Goal: Task Accomplishment & Management: Manage account settings

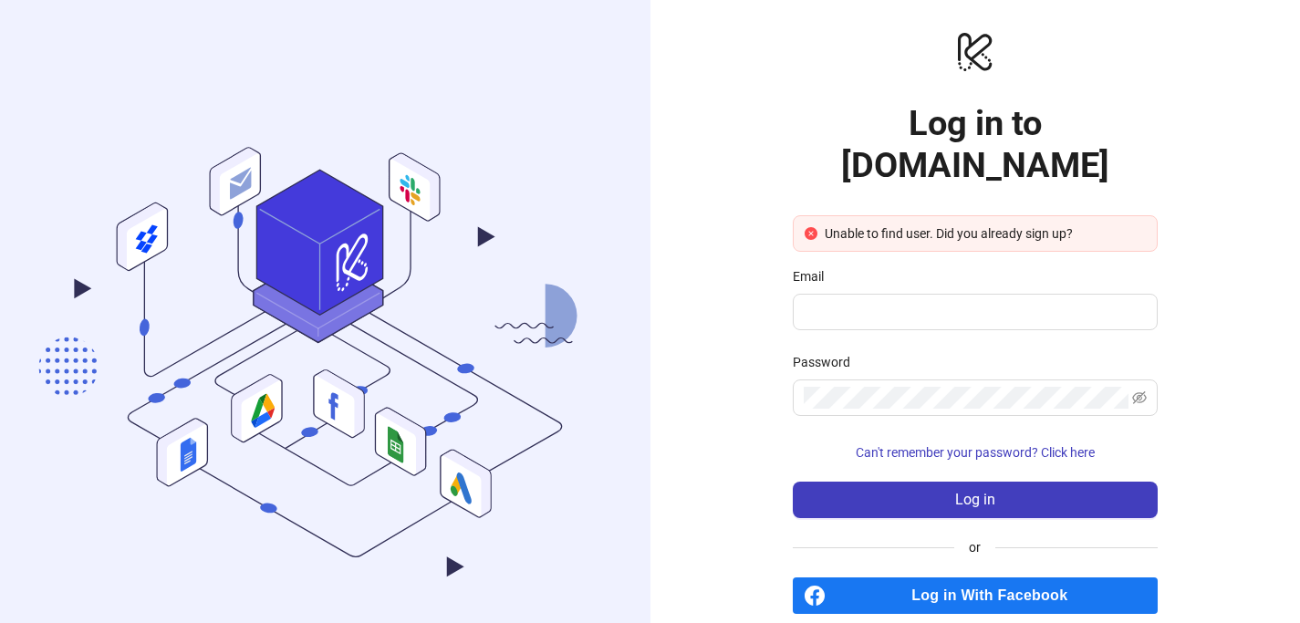
click at [910, 301] on input "Email" at bounding box center [973, 312] width 339 height 22
drag, startPoint x: 984, startPoint y: 117, endPoint x: 1140, endPoint y: 130, distance: 156.6
click at [1140, 130] on h1 "Log in to [DOMAIN_NAME]" at bounding box center [975, 144] width 365 height 84
copy h1 "[DOMAIN_NAME]"
click at [875, 294] on span at bounding box center [975, 312] width 365 height 36
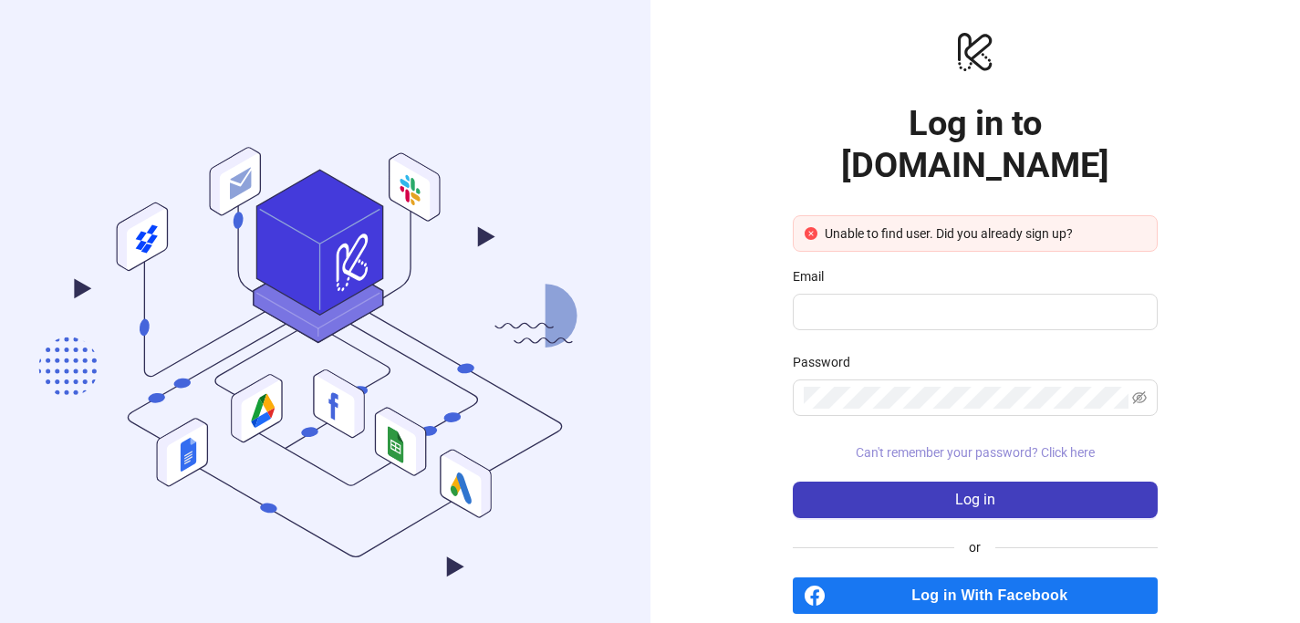
click at [1081, 445] on span "Can't remember your password? Click here" at bounding box center [975, 452] width 239 height 15
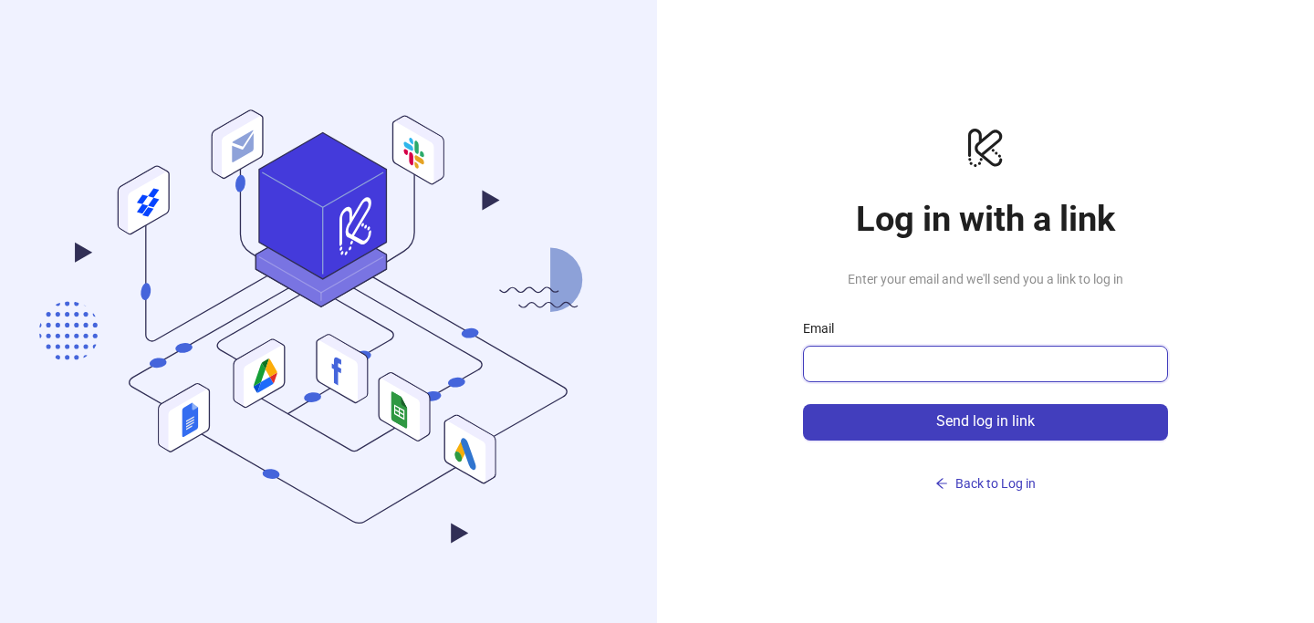
click at [894, 358] on input "Email" at bounding box center [983, 364] width 339 height 22
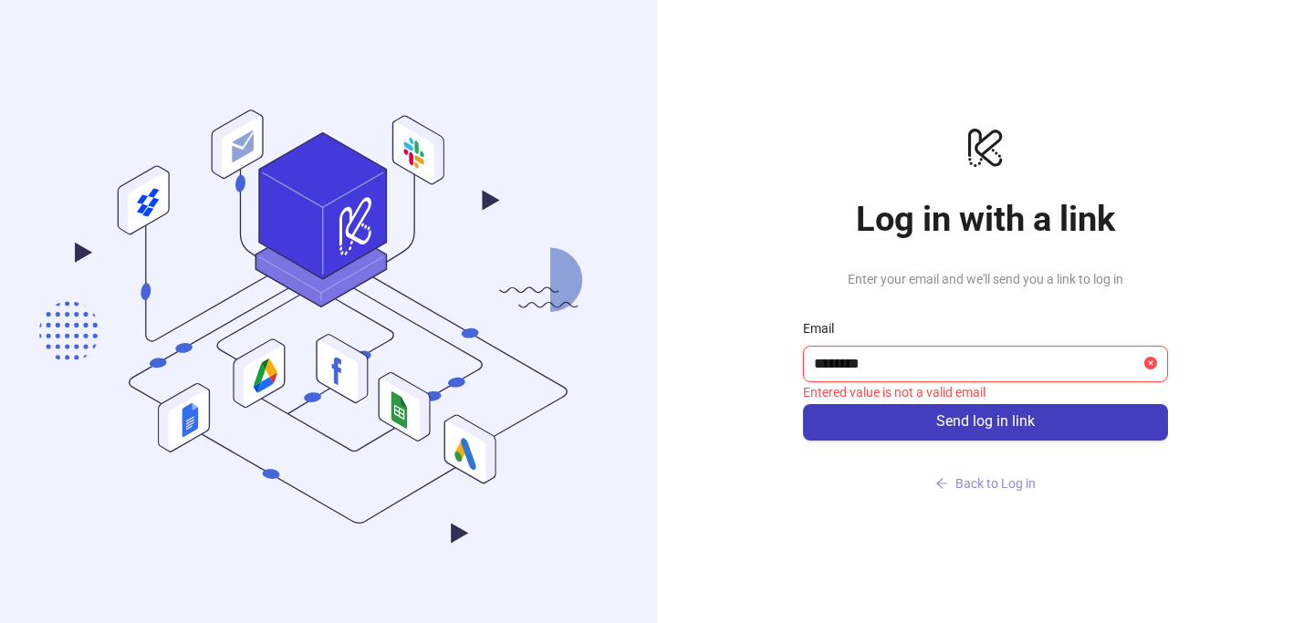
type input "********"
click at [1024, 476] on span "Back to Log in" at bounding box center [995, 483] width 80 height 15
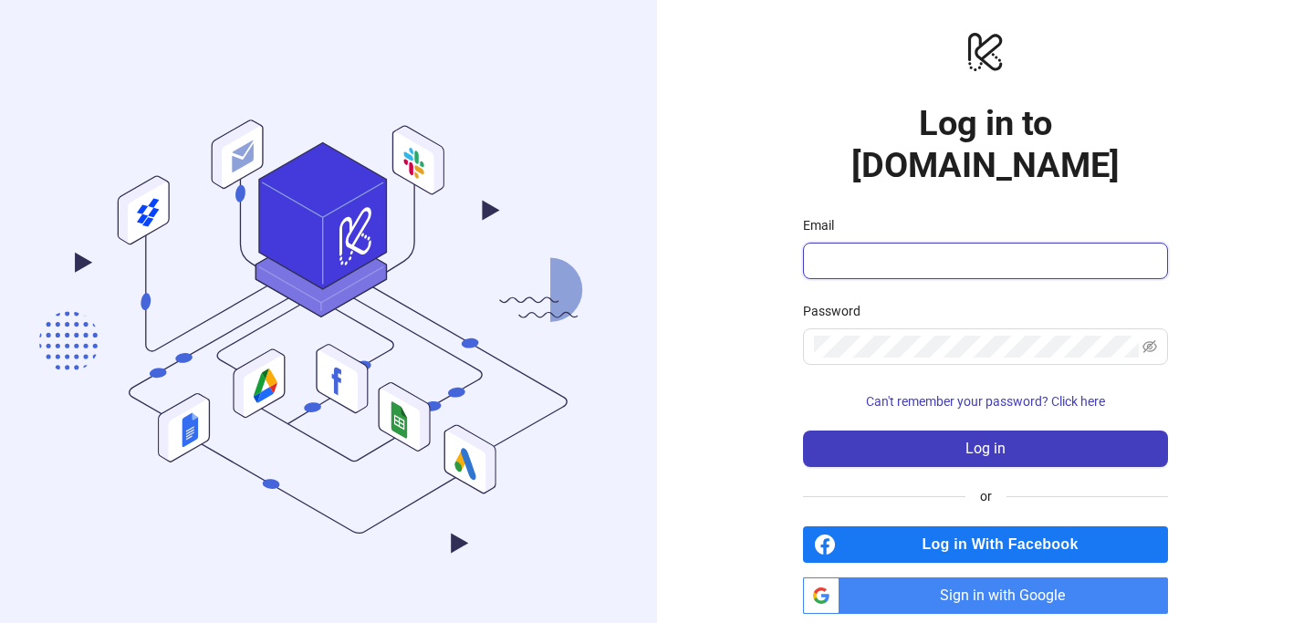
click at [934, 250] on input "Email" at bounding box center [983, 261] width 339 height 22
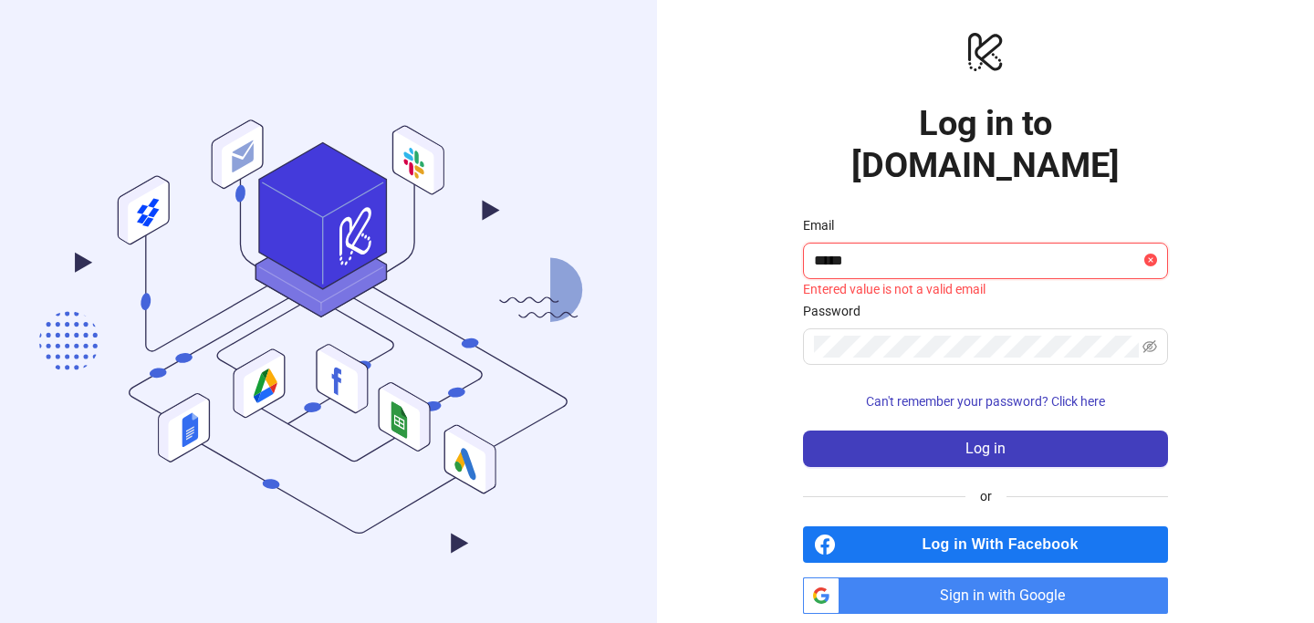
type input "**********"
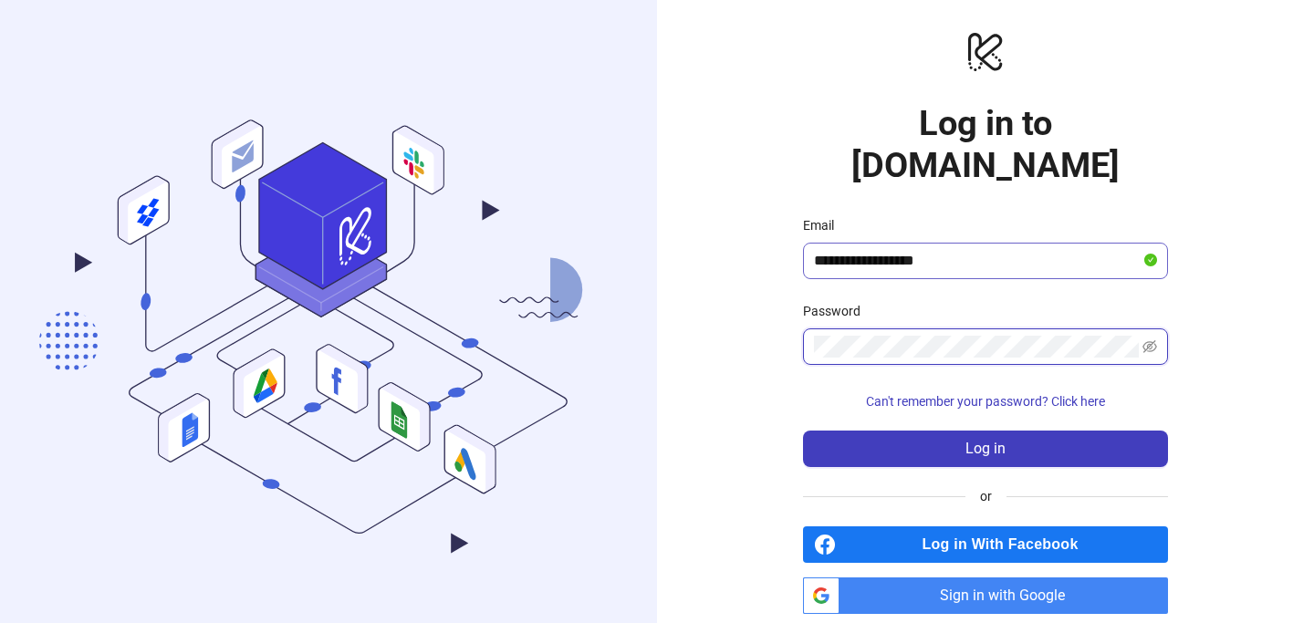
click at [803, 431] on button "Log in" at bounding box center [985, 449] width 365 height 36
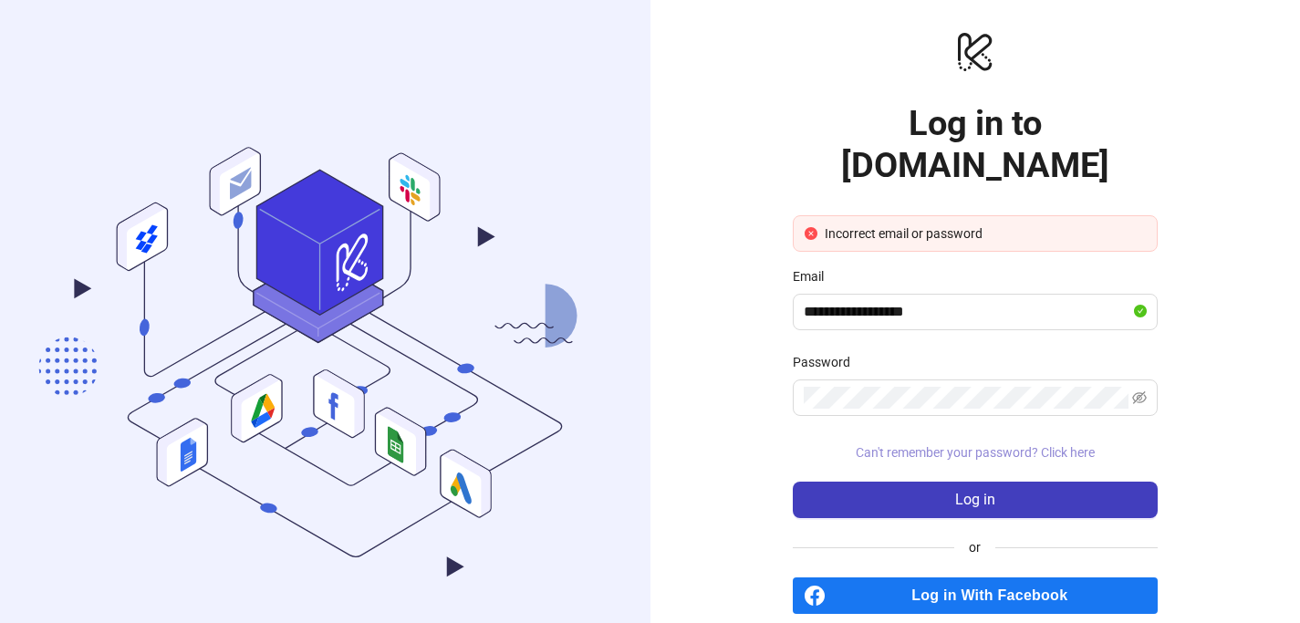
click at [963, 445] on span "Can't remember your password? Click here" at bounding box center [975, 452] width 239 height 15
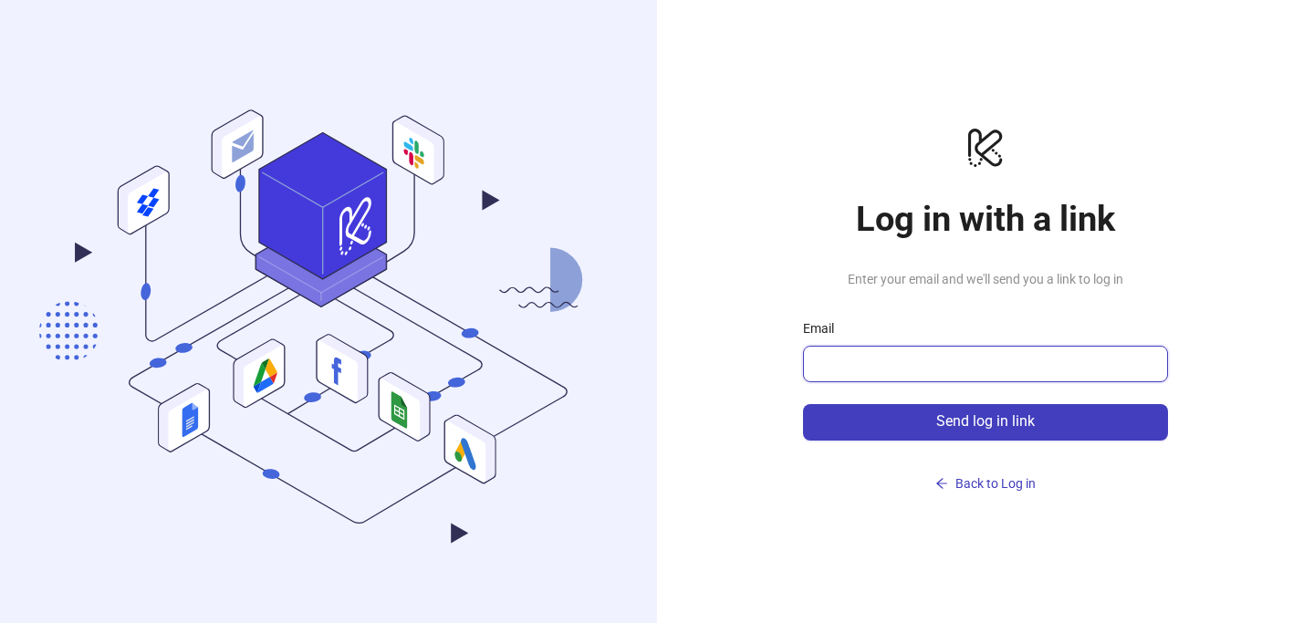
click at [863, 353] on input "Email" at bounding box center [983, 364] width 339 height 22
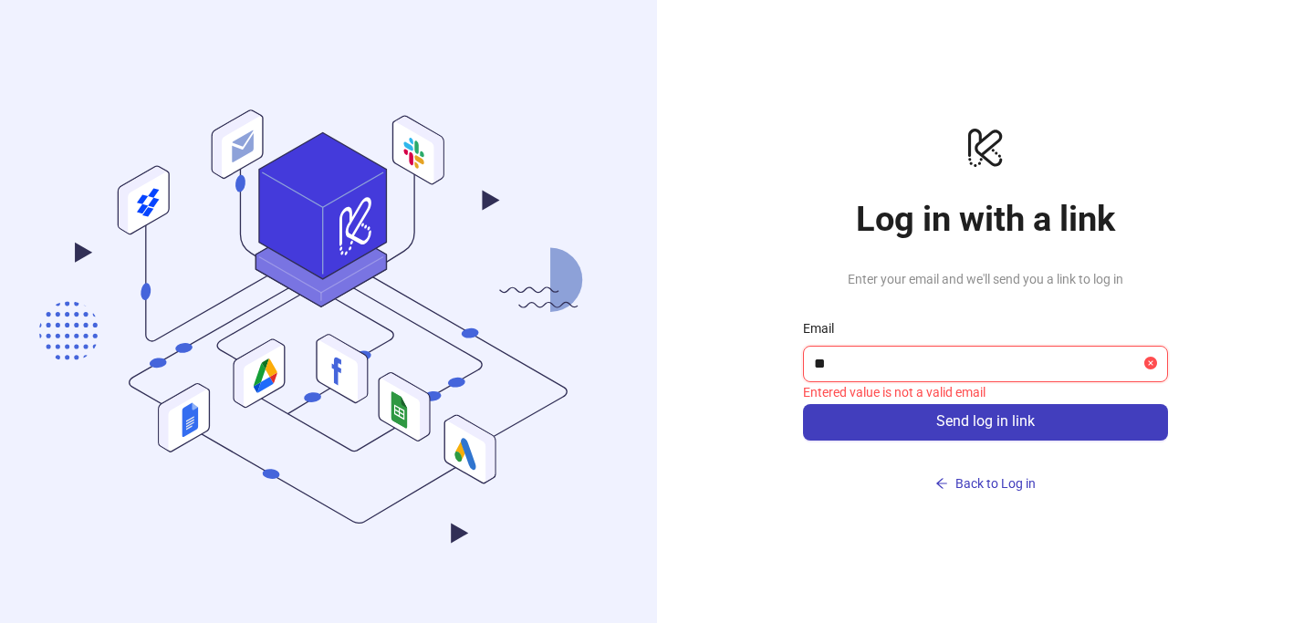
type input "**********"
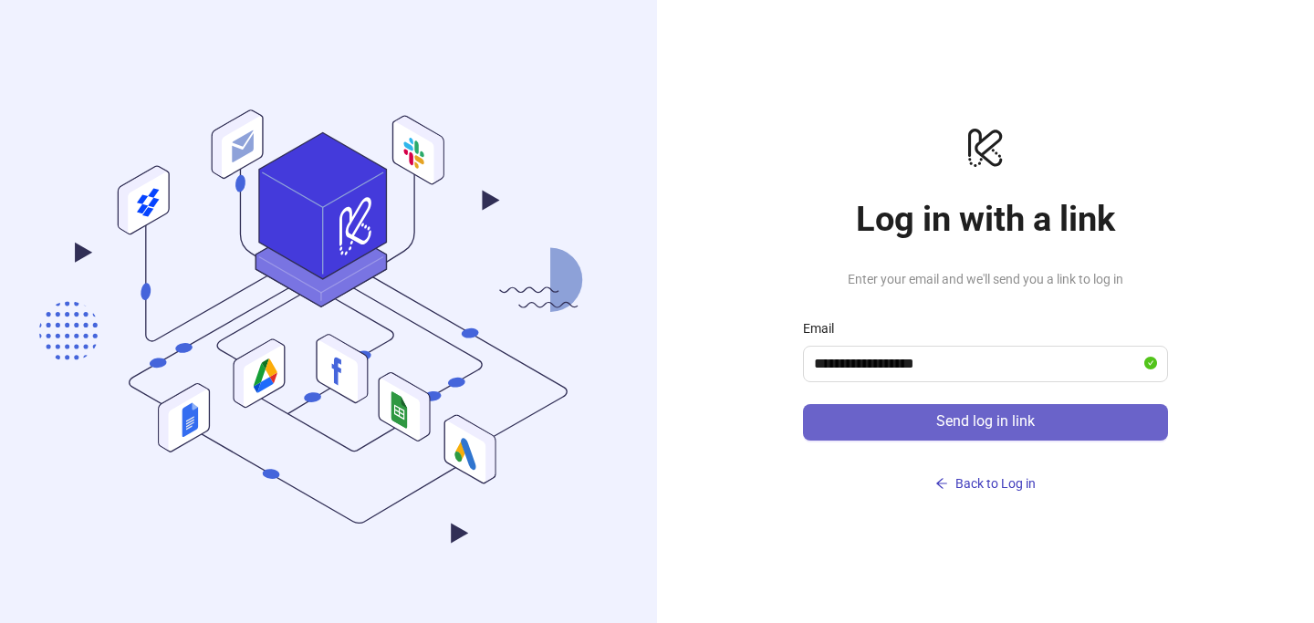
click at [898, 427] on button "Send log in link" at bounding box center [985, 422] width 365 height 36
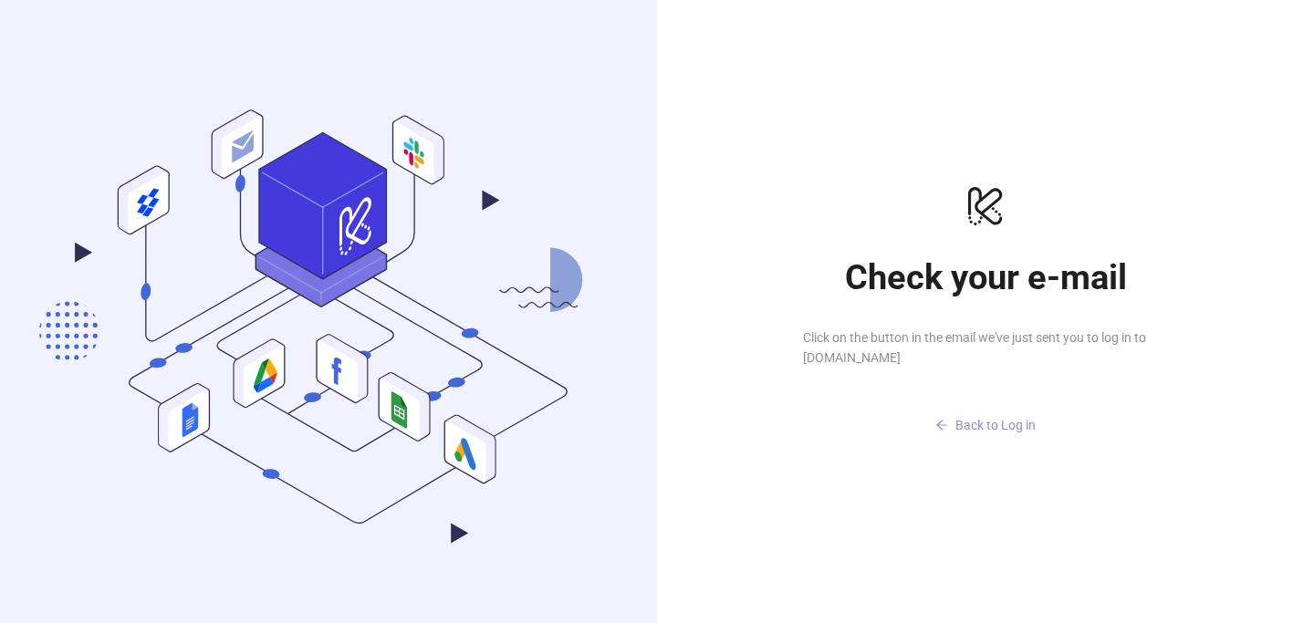
click at [976, 421] on span "Back to Log in" at bounding box center [995, 425] width 80 height 15
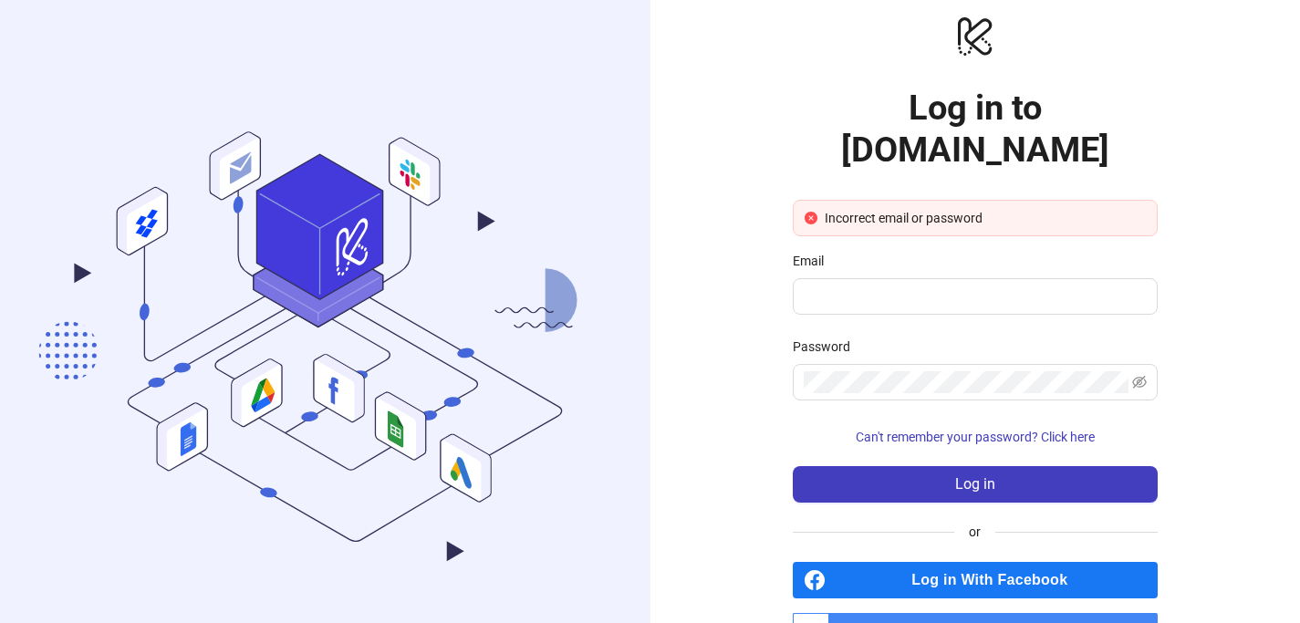
scroll to position [29, 0]
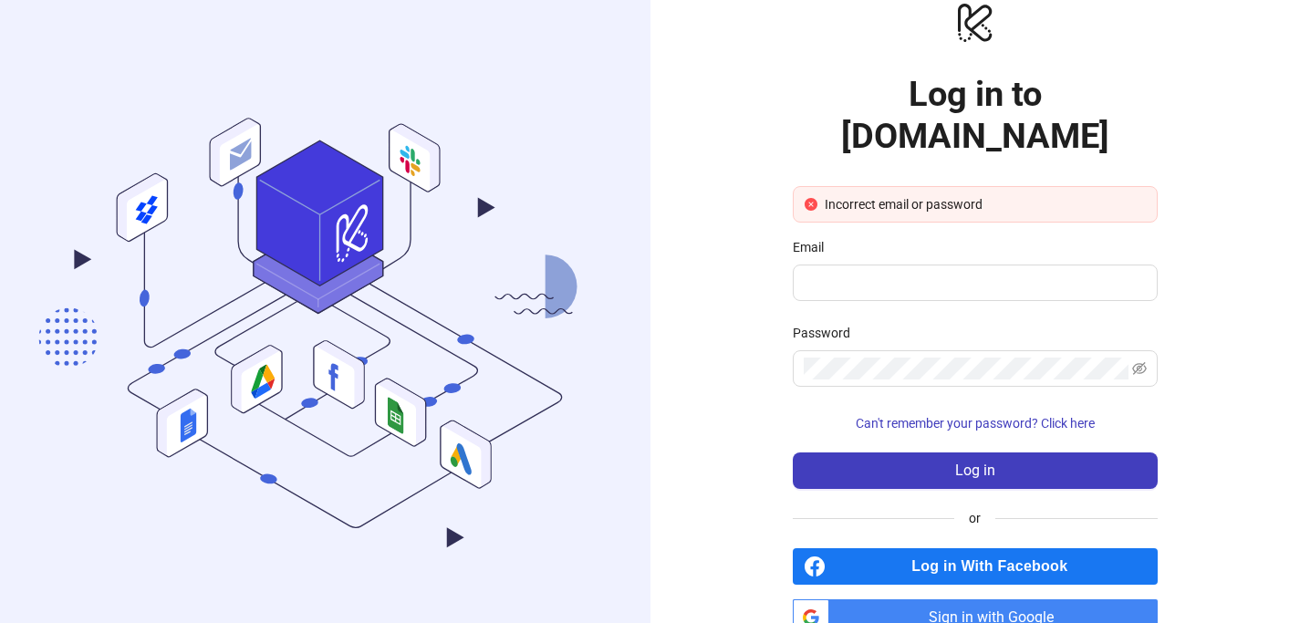
click at [990, 548] on span "Log in With Facebook" at bounding box center [995, 566] width 325 height 36
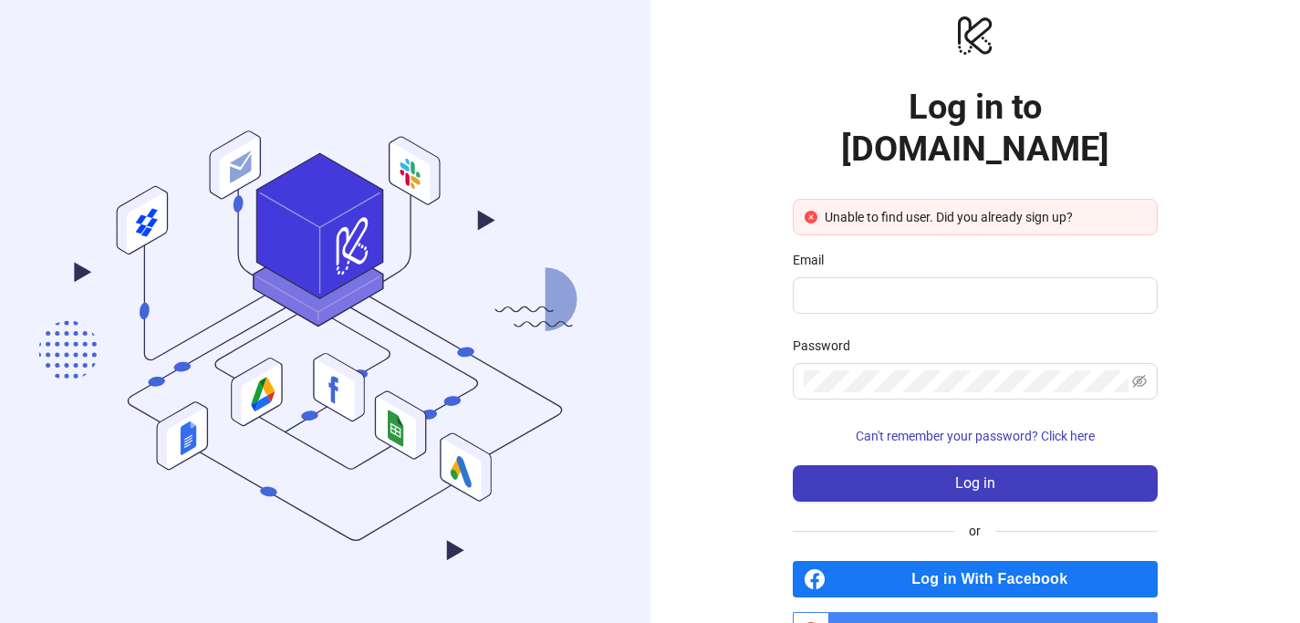
scroll to position [29, 0]
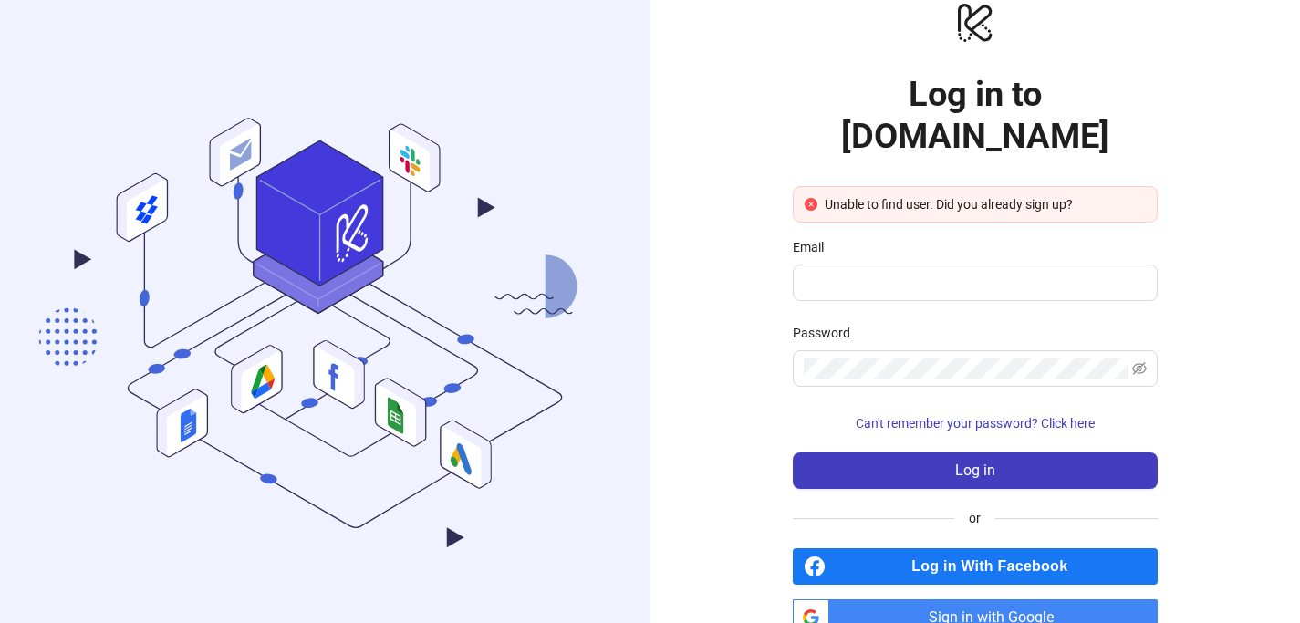
click at [802, 366] on form "Unable to find user. Did you already sign up? Email Password Can't remember you…" at bounding box center [975, 337] width 365 height 303
